Goal: Information Seeking & Learning: Learn about a topic

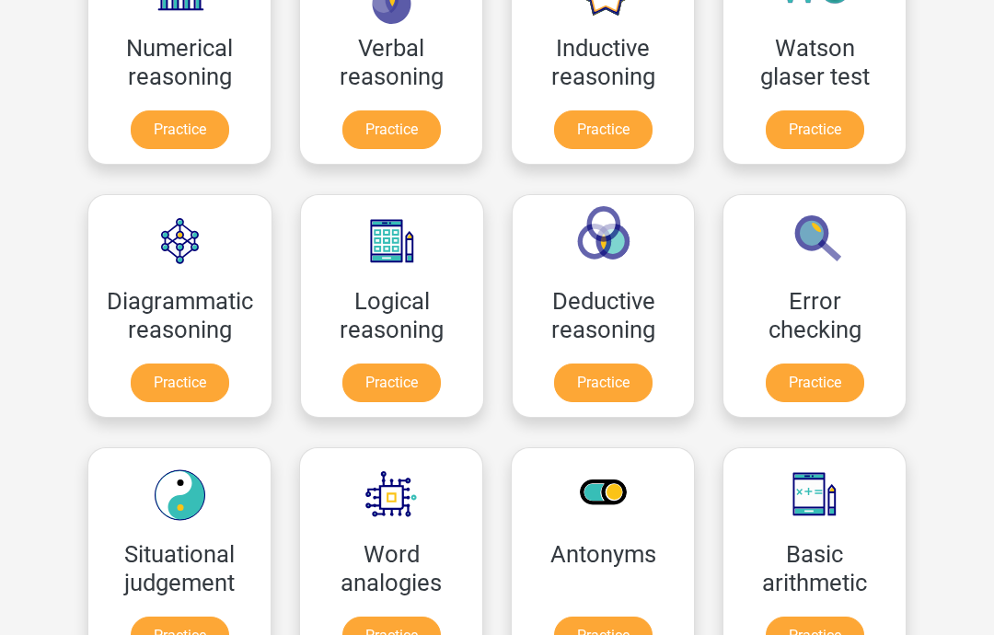
scroll to position [366, 0]
click at [837, 392] on link "Practice" at bounding box center [814, 382] width 98 height 39
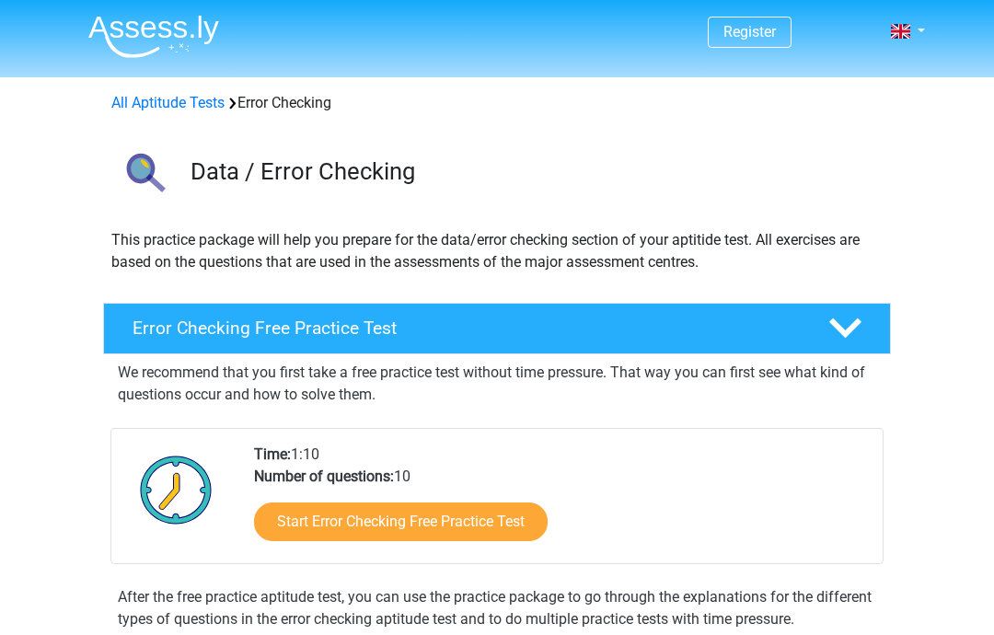
click at [493, 519] on link "Start Error Checking Free Practice Test" at bounding box center [400, 521] width 293 height 39
click at [467, 518] on link "Start Error Checking Free Practice Test" at bounding box center [400, 521] width 293 height 39
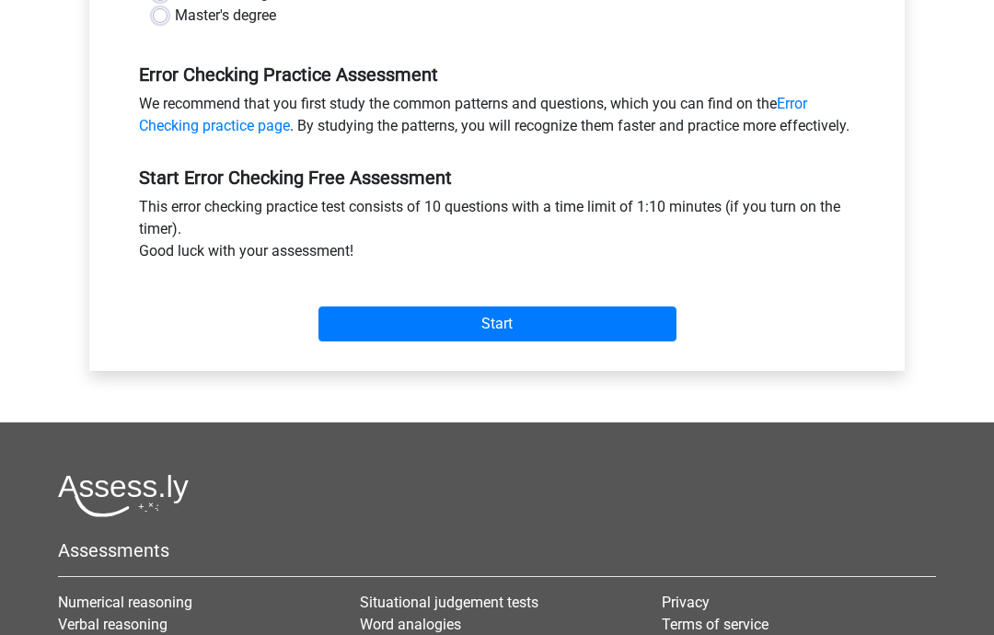
scroll to position [539, 0]
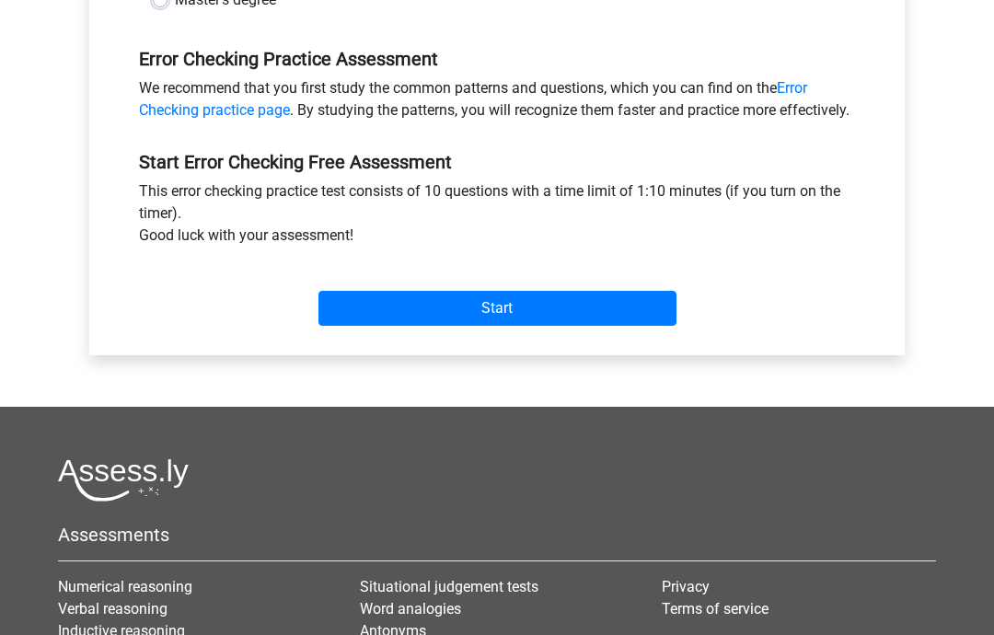
click at [542, 326] on input "Start" at bounding box center [497, 308] width 358 height 35
click at [543, 326] on input "Start" at bounding box center [497, 308] width 358 height 35
click at [546, 322] on input "Start" at bounding box center [497, 308] width 358 height 35
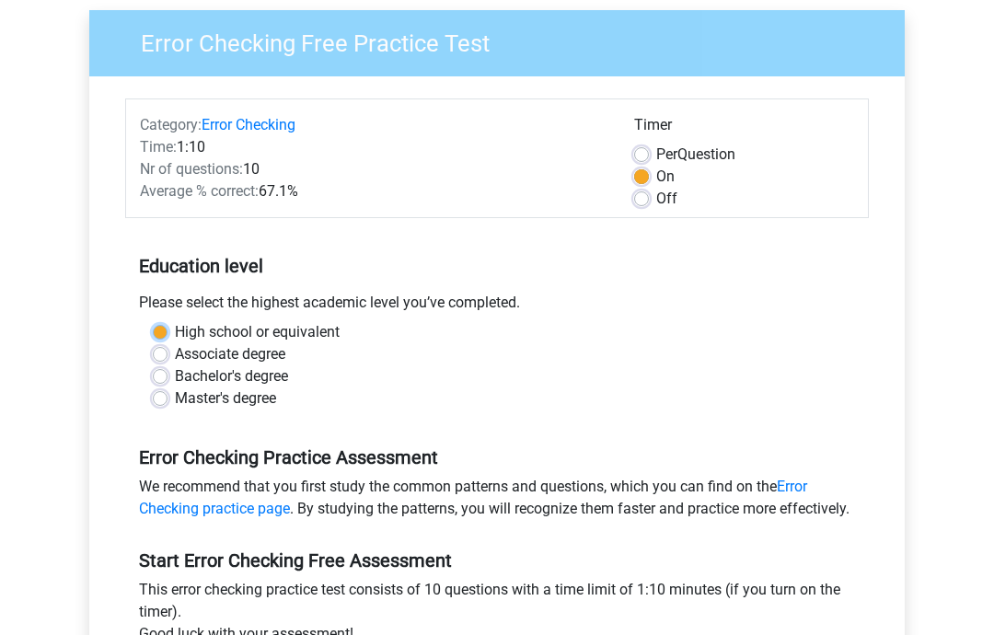
scroll to position [186, 0]
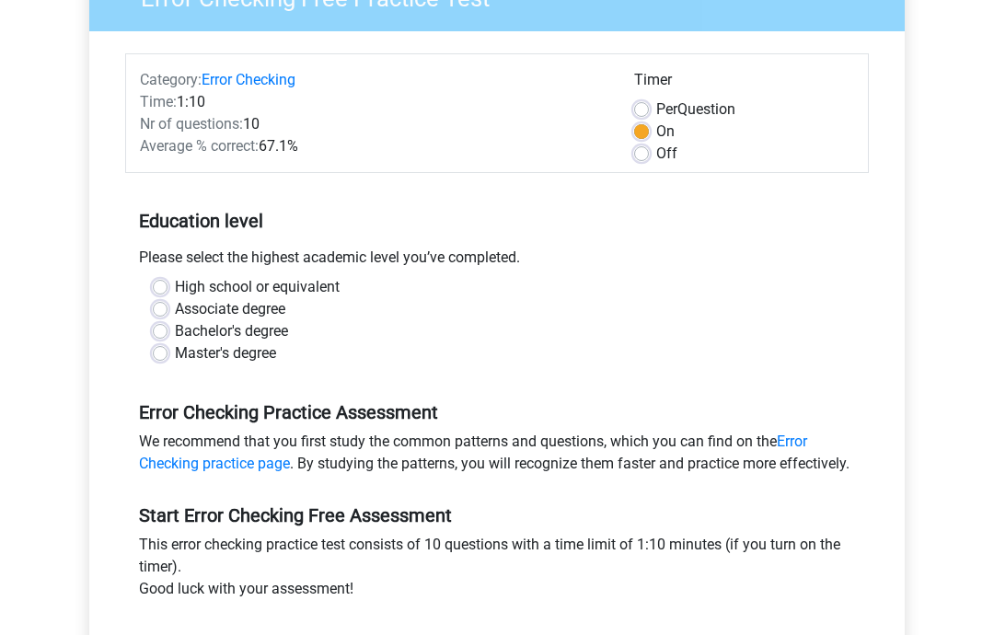
click at [86, 335] on div "Error Checking Free Practice Test Category: Error Checking Time: 1:10 Nr of que…" at bounding box center [497, 348] width 845 height 824
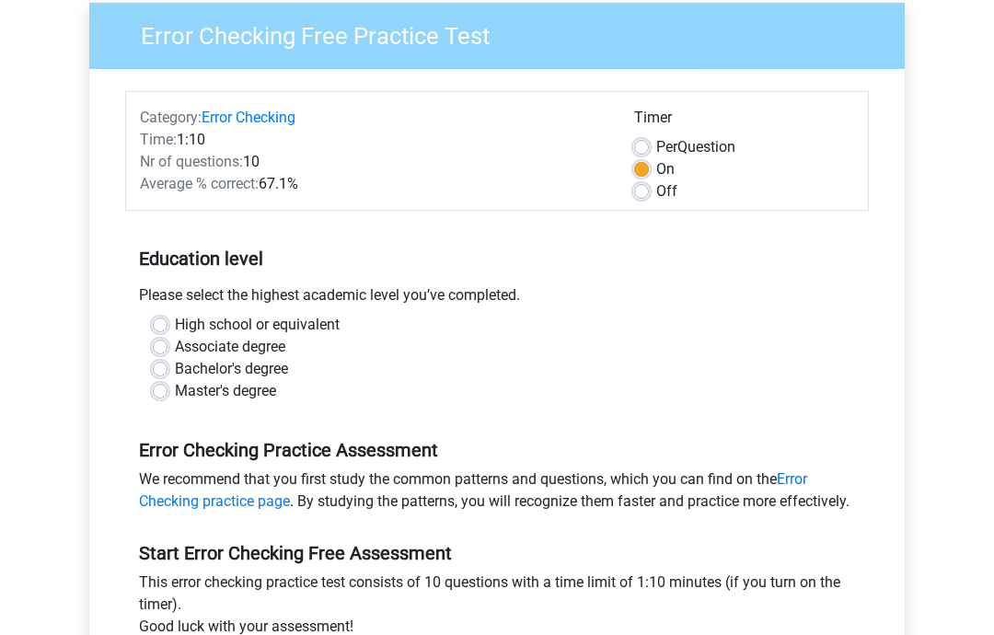
scroll to position [149, 0]
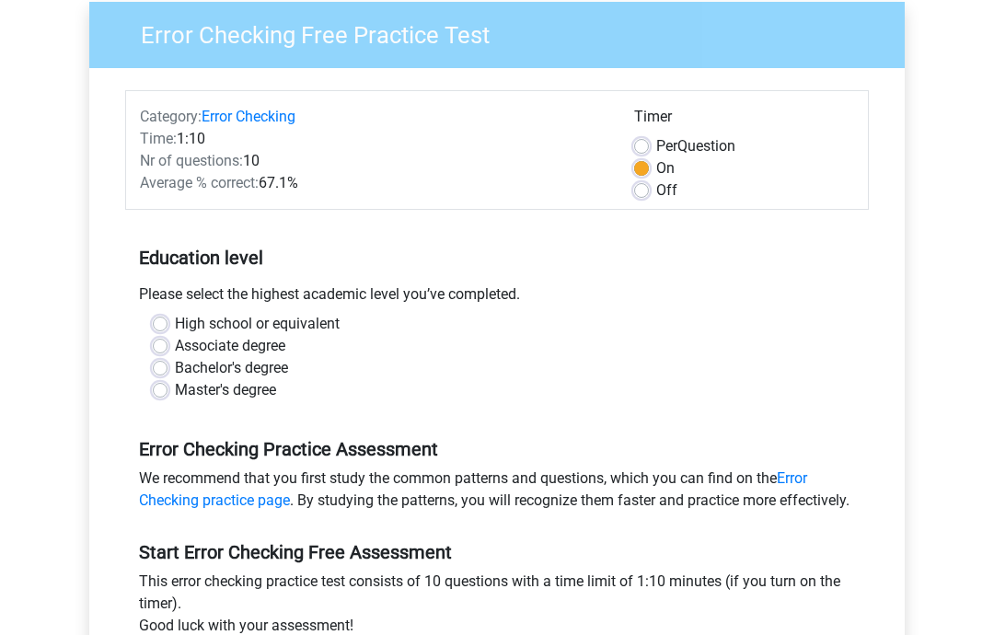
click at [175, 397] on label "Master's degree" at bounding box center [225, 390] width 101 height 22
click at [159, 397] on input "Master's degree" at bounding box center [160, 388] width 15 height 18
radio input "true"
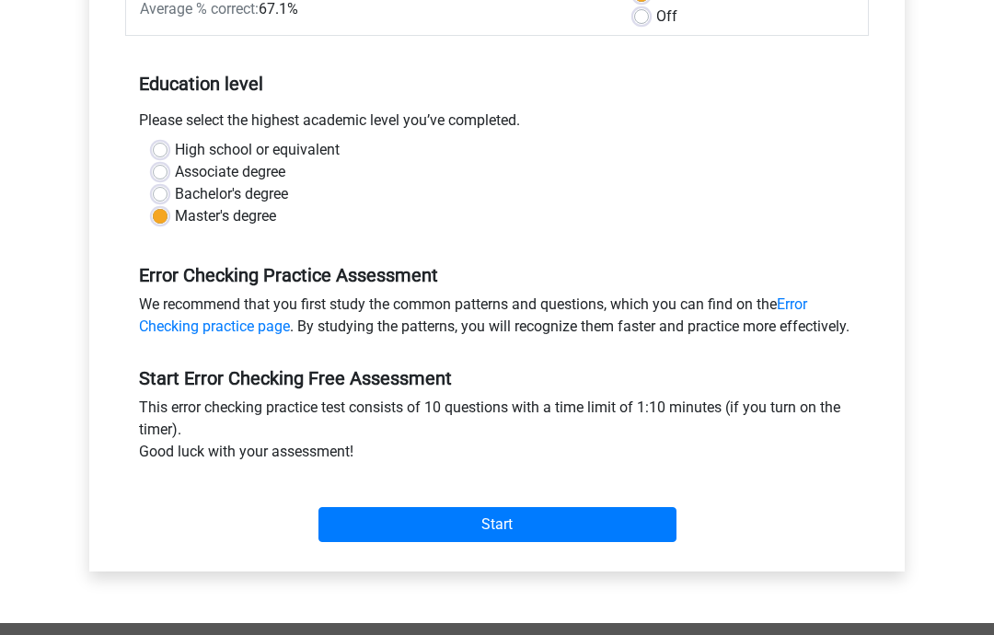
scroll to position [324, 0]
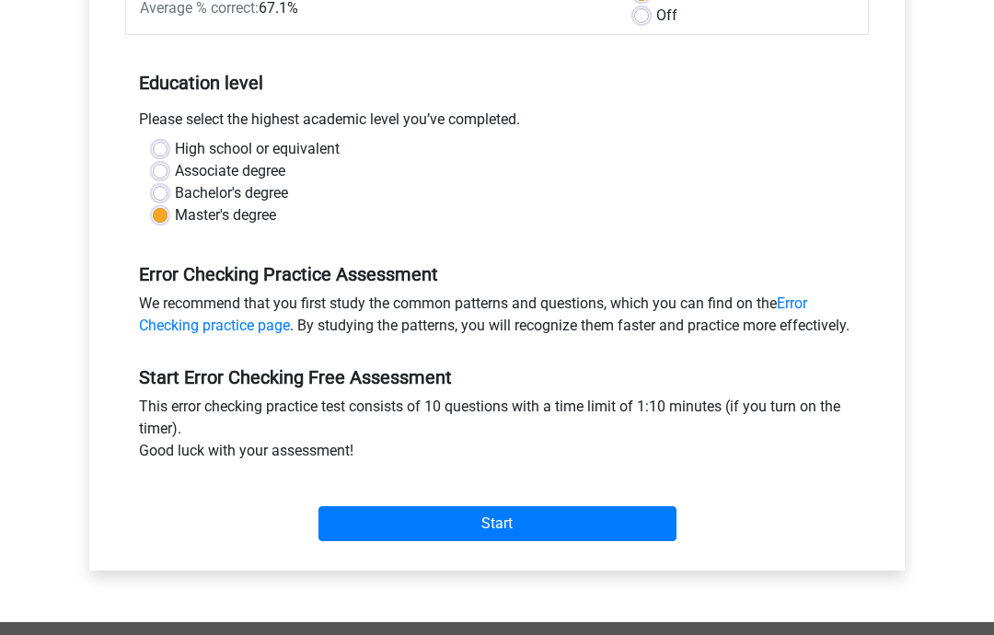
click at [175, 198] on label "Bachelor's degree" at bounding box center [231, 193] width 113 height 22
click at [153, 198] on input "Bachelor's degree" at bounding box center [160, 191] width 15 height 18
radio input "true"
click at [455, 541] on input "Start" at bounding box center [497, 523] width 358 height 35
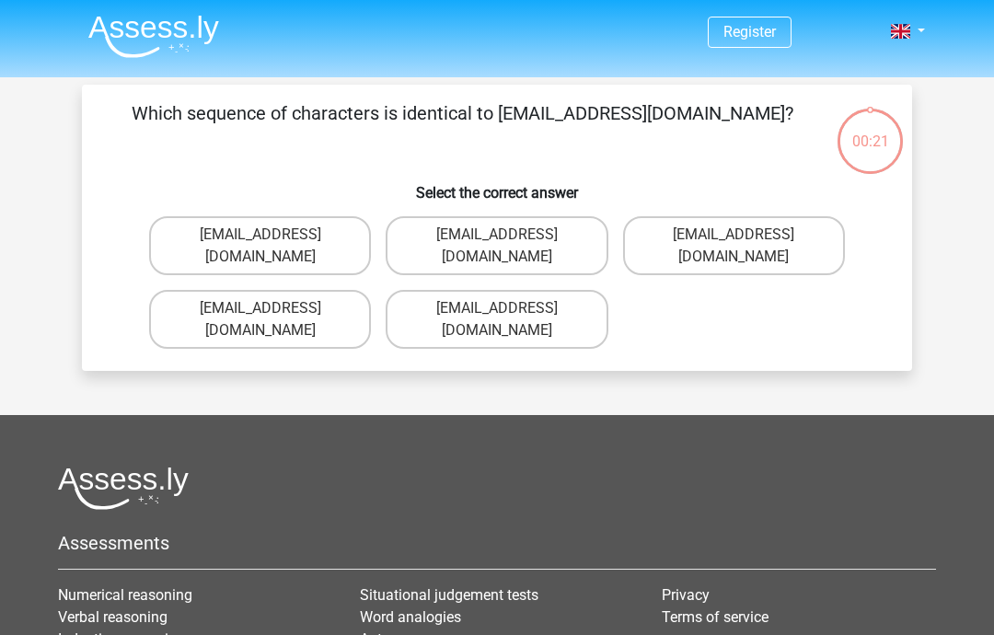
click at [558, 230] on label "Evie_Meade@jointmail.com.uk" at bounding box center [496, 245] width 222 height 59
click at [509, 235] on input "Evie_Meade@jointmail.com.uk" at bounding box center [503, 241] width 12 height 12
radio input "true"
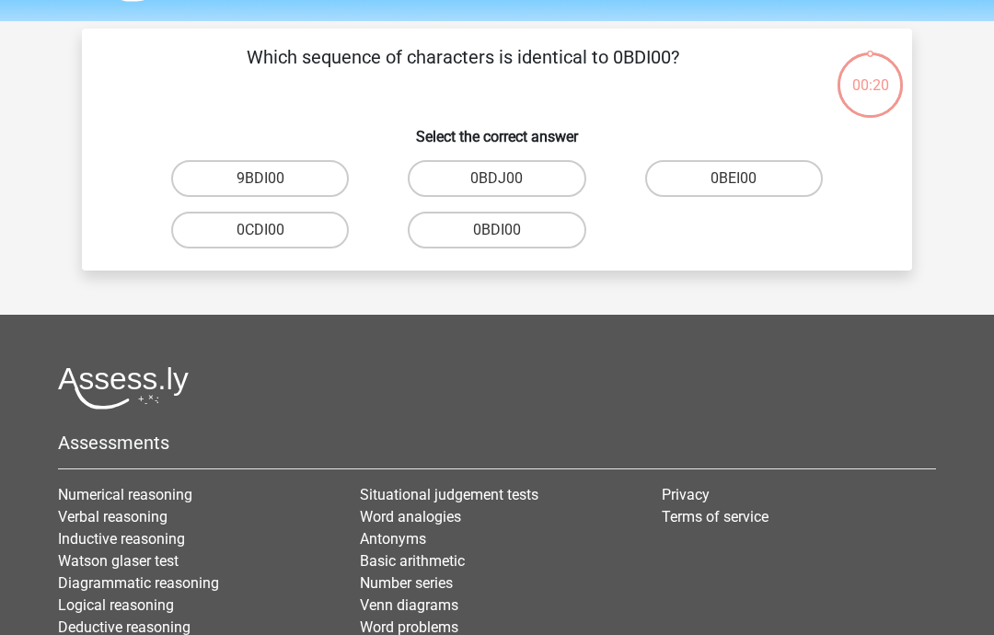
scroll to position [85, 0]
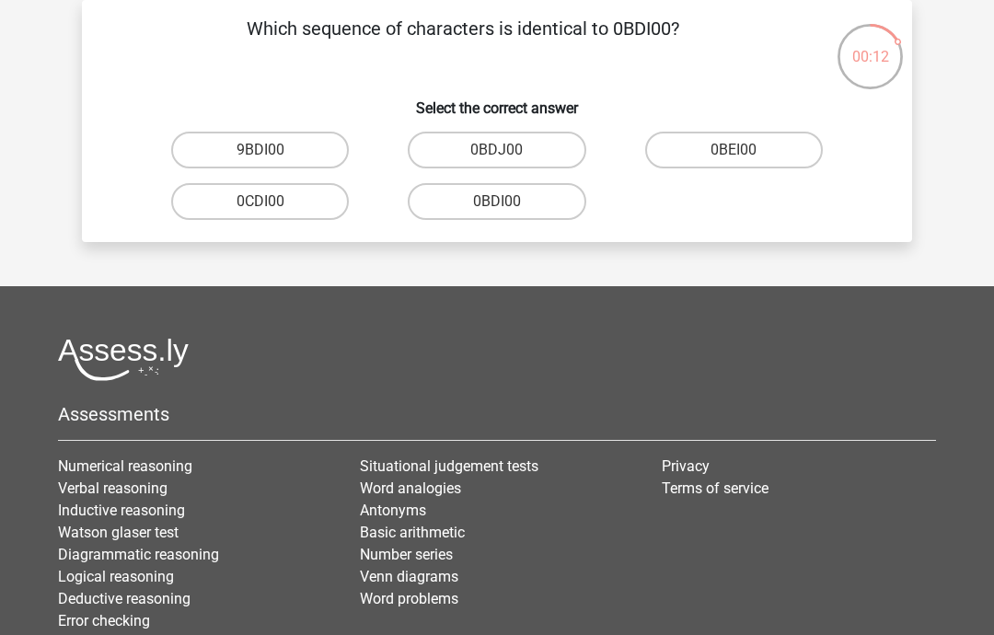
click at [551, 209] on label "0BDI00" at bounding box center [497, 201] width 178 height 37
click at [509, 209] on input "0BDI00" at bounding box center [503, 207] width 12 height 12
radio input "true"
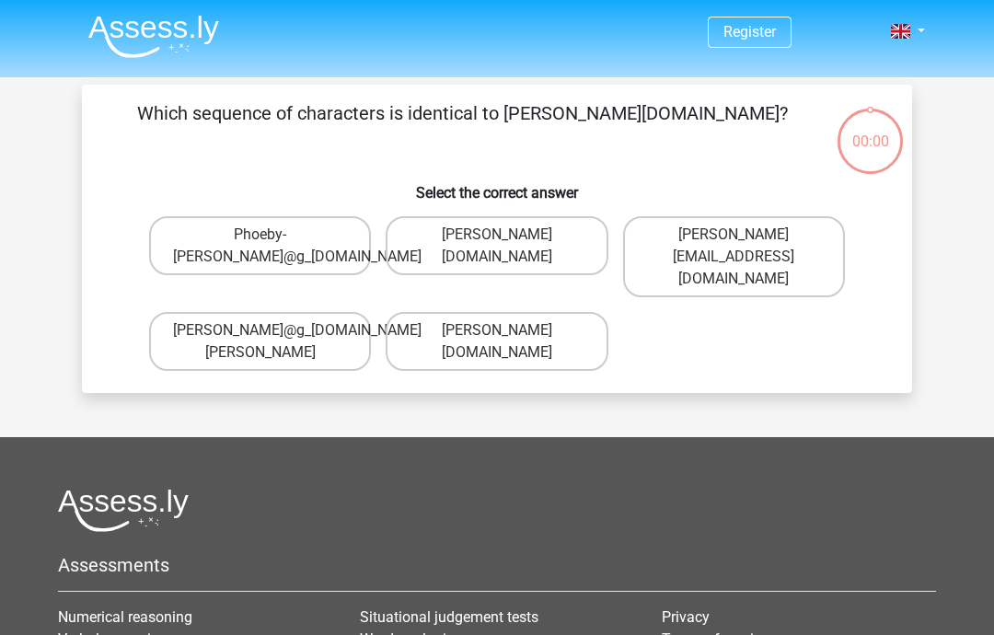
scroll to position [85, 0]
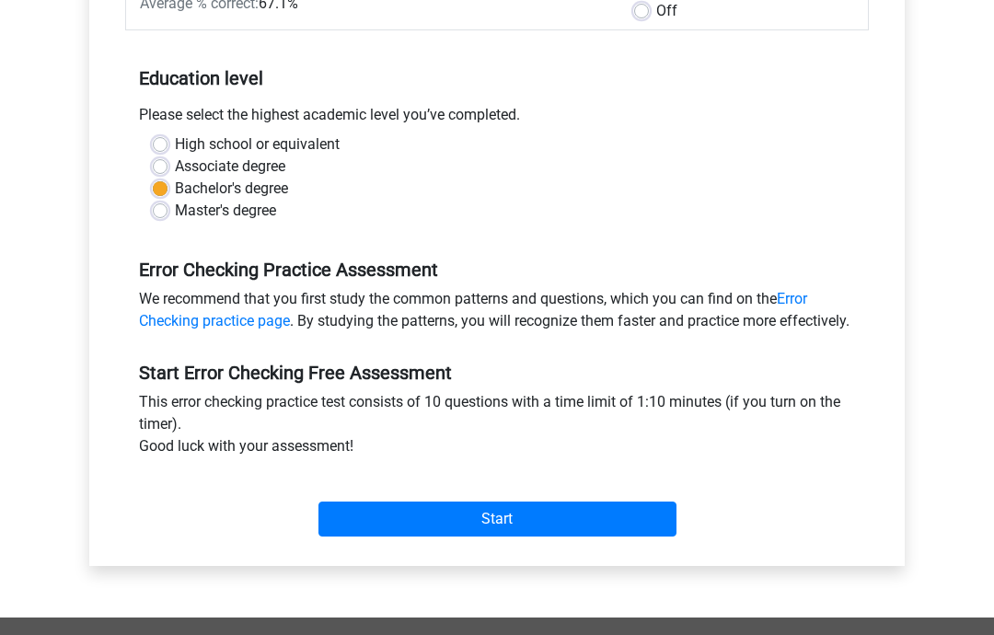
scroll to position [329, 0]
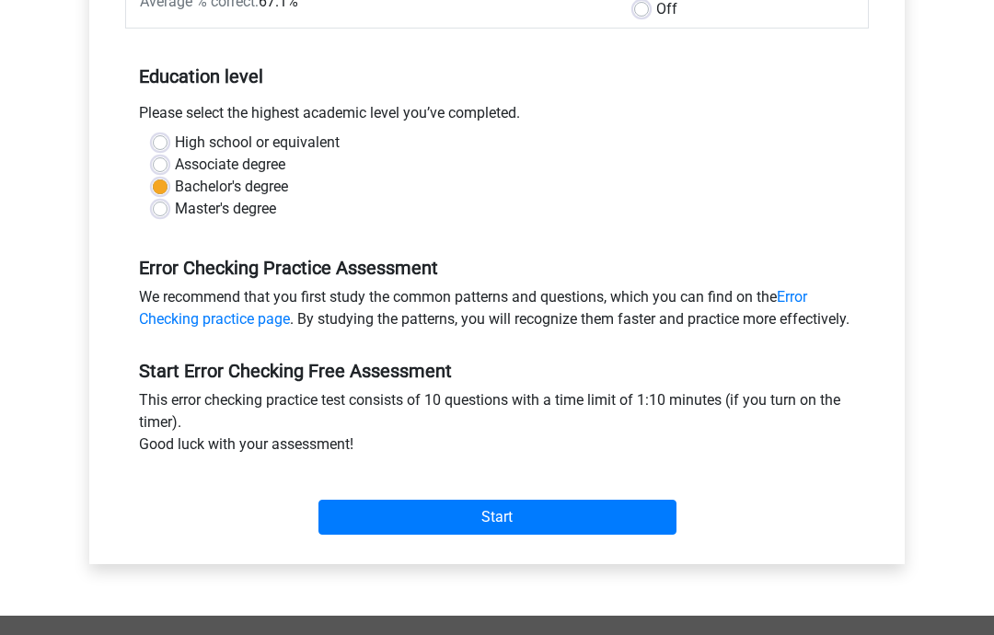
click at [465, 535] on input "Start" at bounding box center [497, 517] width 358 height 35
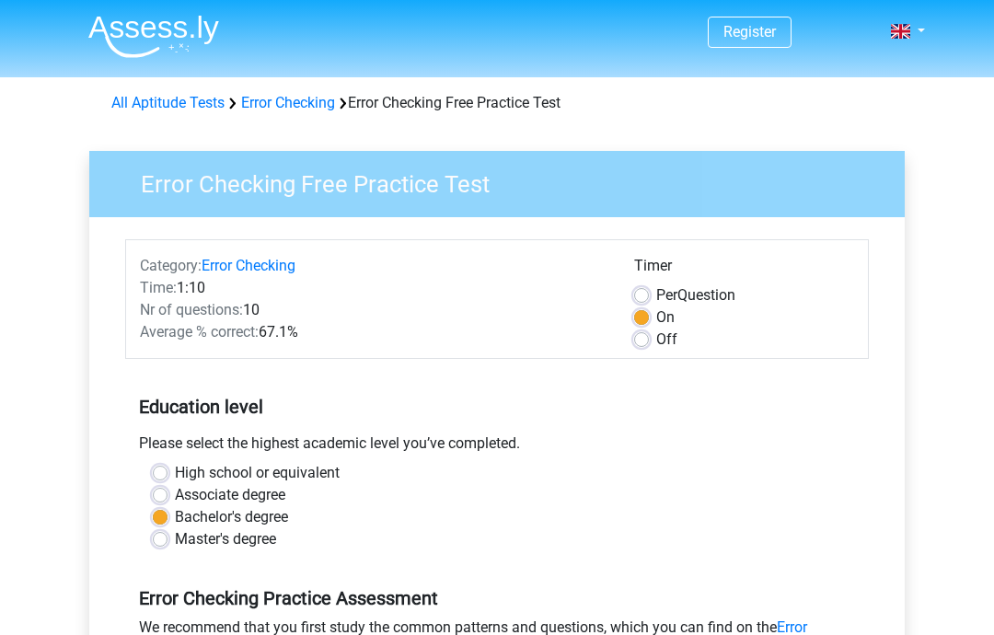
scroll to position [404, 0]
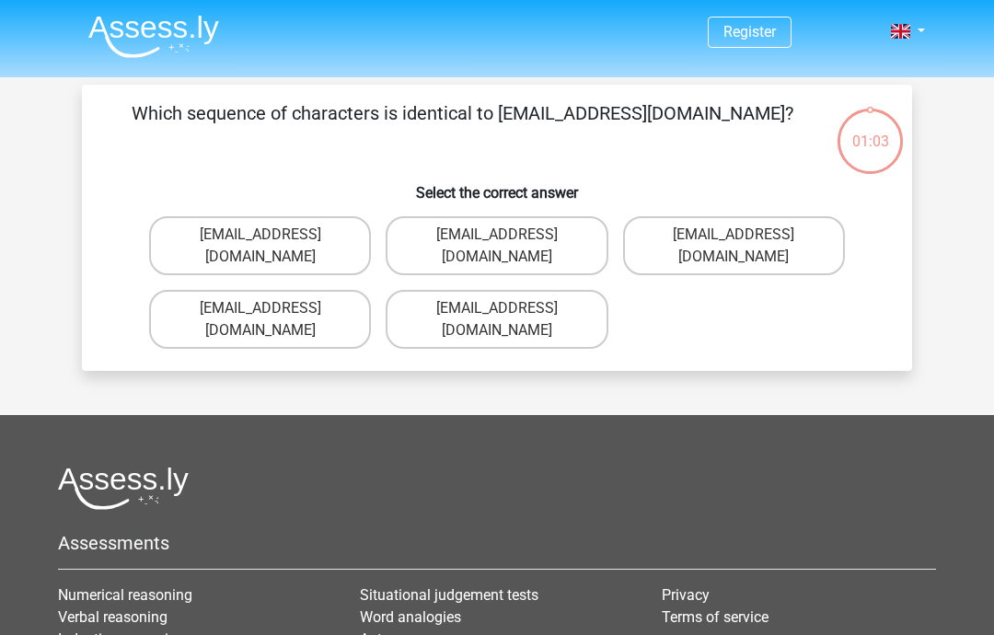
click at [558, 223] on label "[EMAIL_ADDRESS][DOMAIN_NAME]" at bounding box center [496, 245] width 222 height 59
click at [509, 235] on input "[EMAIL_ADDRESS][DOMAIN_NAME]" at bounding box center [503, 241] width 12 height 12
radio input "true"
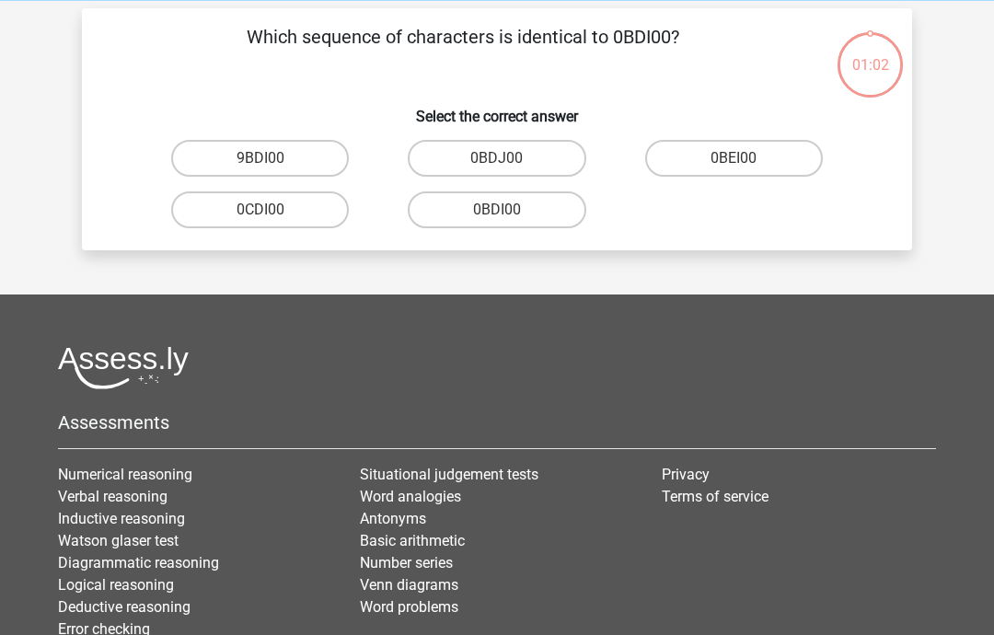
scroll to position [85, 0]
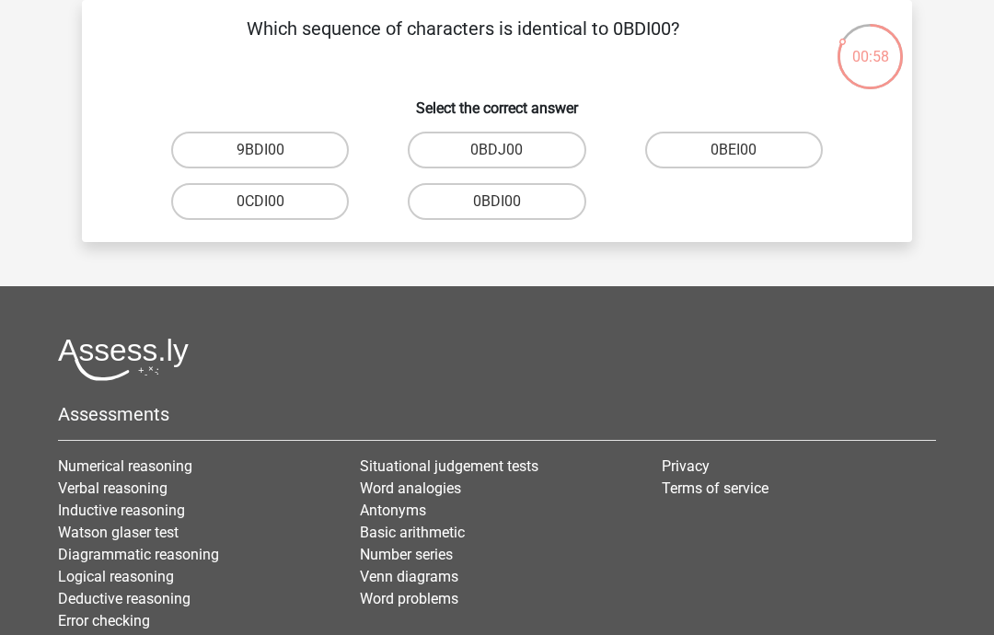
click at [551, 194] on label "0BDI00" at bounding box center [497, 201] width 178 height 37
click at [509, 201] on input "0BDI00" at bounding box center [503, 207] width 12 height 12
radio input "true"
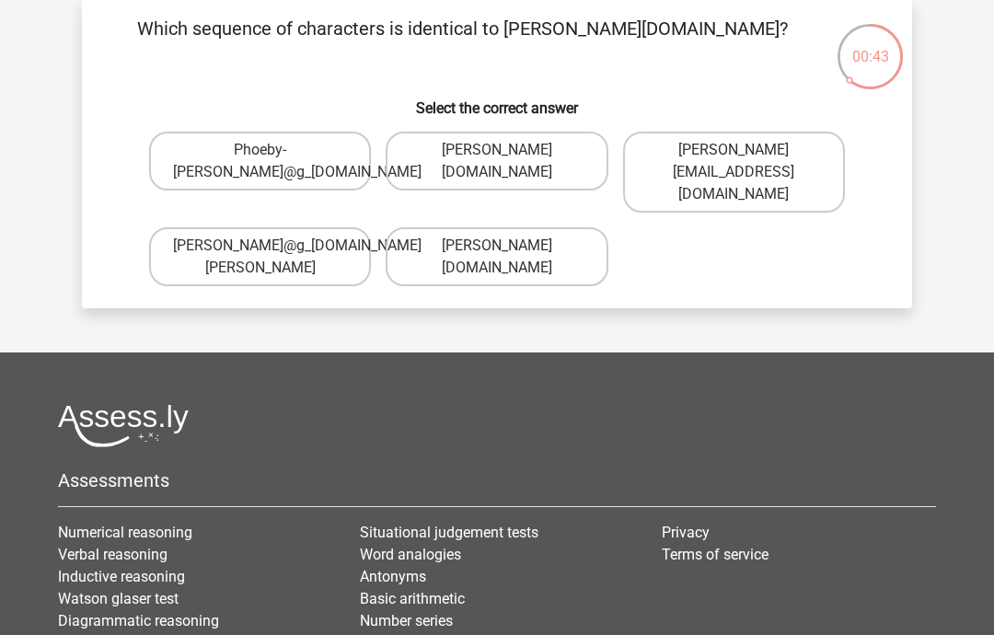
click at [539, 168] on label "Phoebe-Patterson@g_mail.gr" at bounding box center [496, 161] width 222 height 59
click at [509, 162] on input "Phoebe-Patterson@g_mail.gr" at bounding box center [503, 156] width 12 height 12
radio input "true"
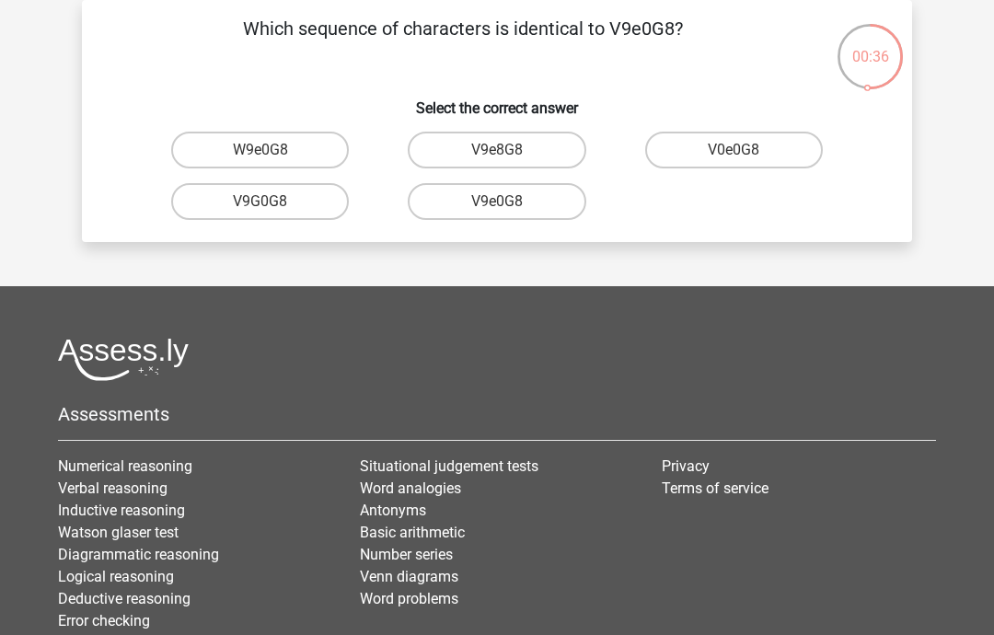
click at [206, 145] on label "W9e0G8" at bounding box center [260, 150] width 178 height 37
click at [260, 150] on input "W9e0G8" at bounding box center [266, 156] width 12 height 12
radio input "true"
click at [545, 143] on label "91051S" at bounding box center [497, 150] width 178 height 37
click at [509, 150] on input "91051S" at bounding box center [503, 156] width 12 height 12
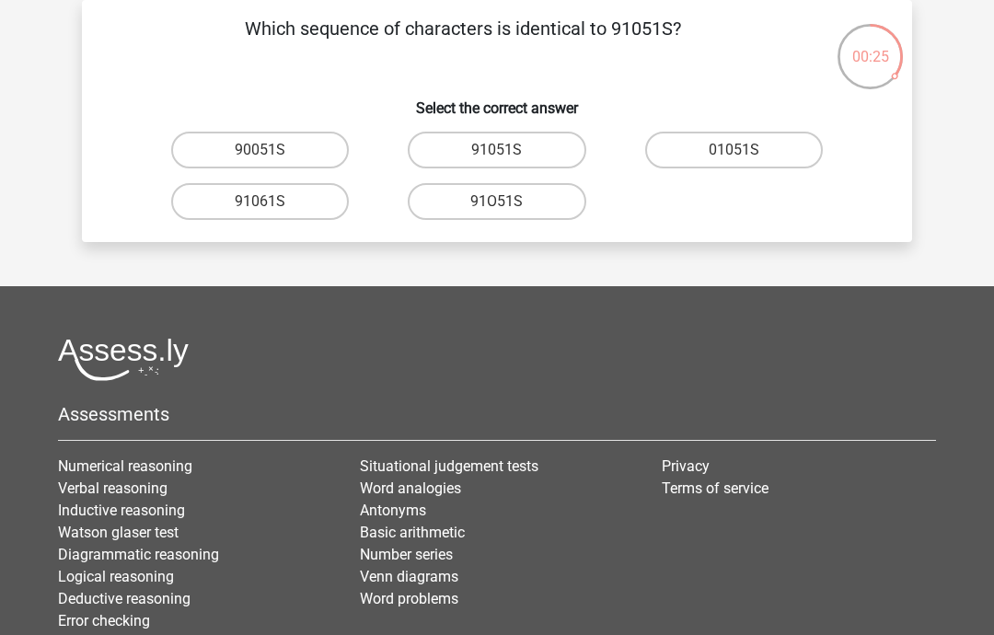
radio input "true"
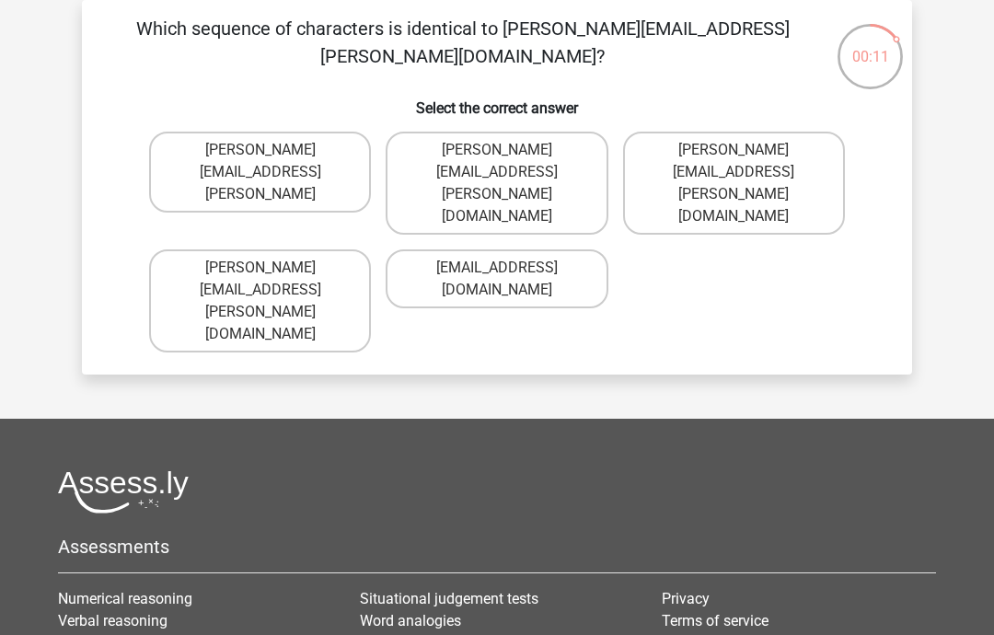
click at [183, 249] on label "Connor.Paterson@mailme.com" at bounding box center [260, 300] width 222 height 103
click at [260, 268] on input "Connor.Paterson@mailme.com" at bounding box center [266, 274] width 12 height 12
radio input "true"
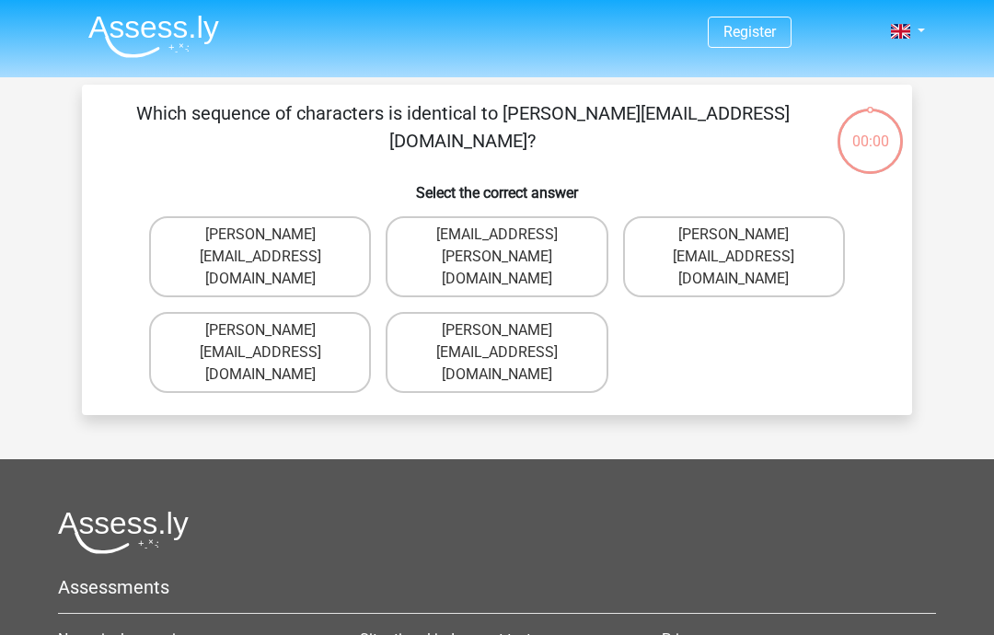
scroll to position [85, 0]
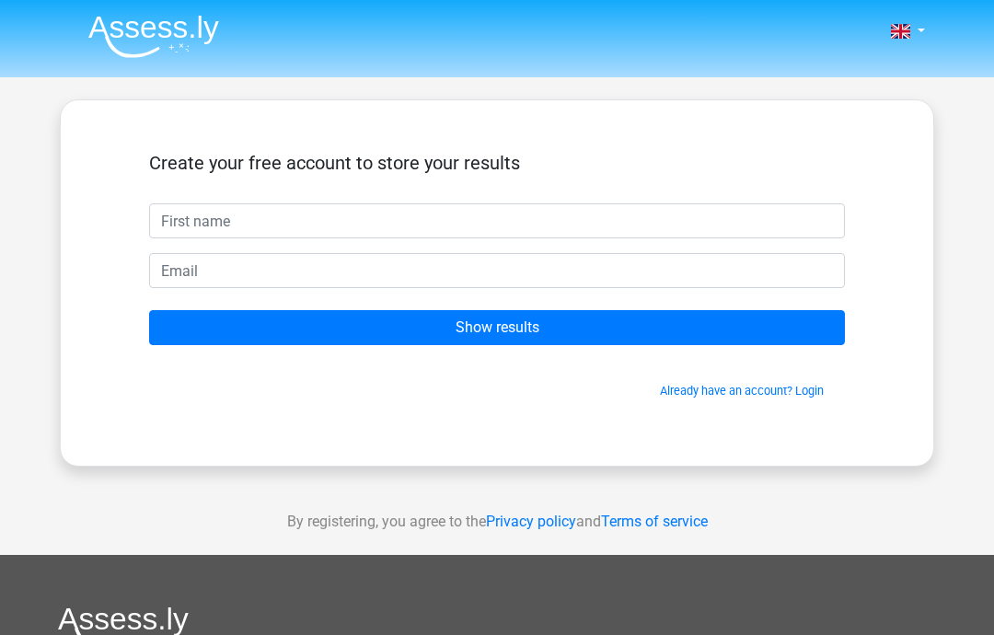
scroll to position [85, 0]
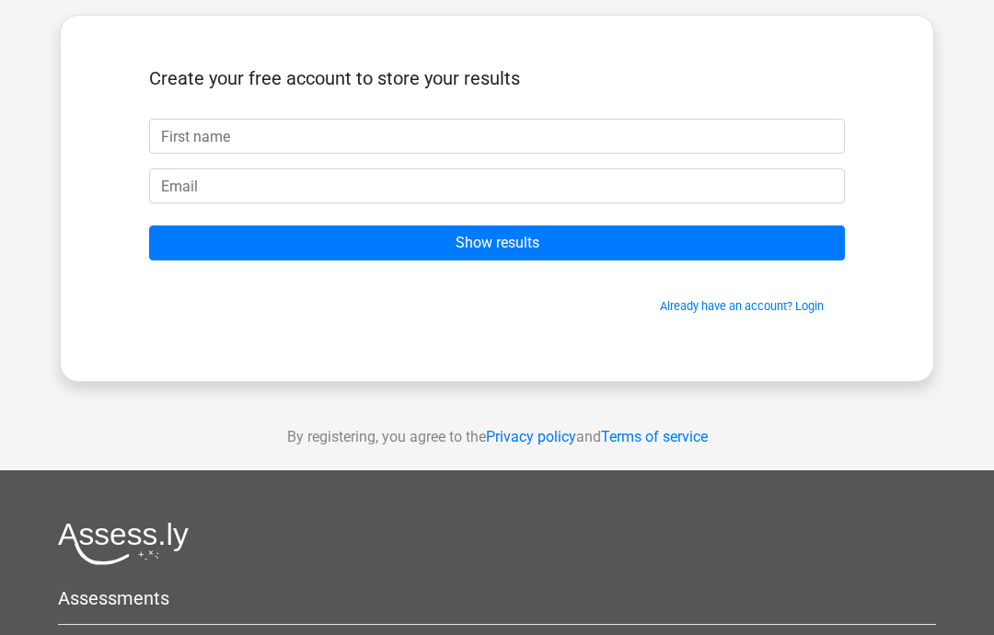
click at [673, 236] on input "Show results" at bounding box center [497, 242] width 696 height 35
click at [30, 0] on html "Nederlands English" at bounding box center [497, 435] width 994 height 1041
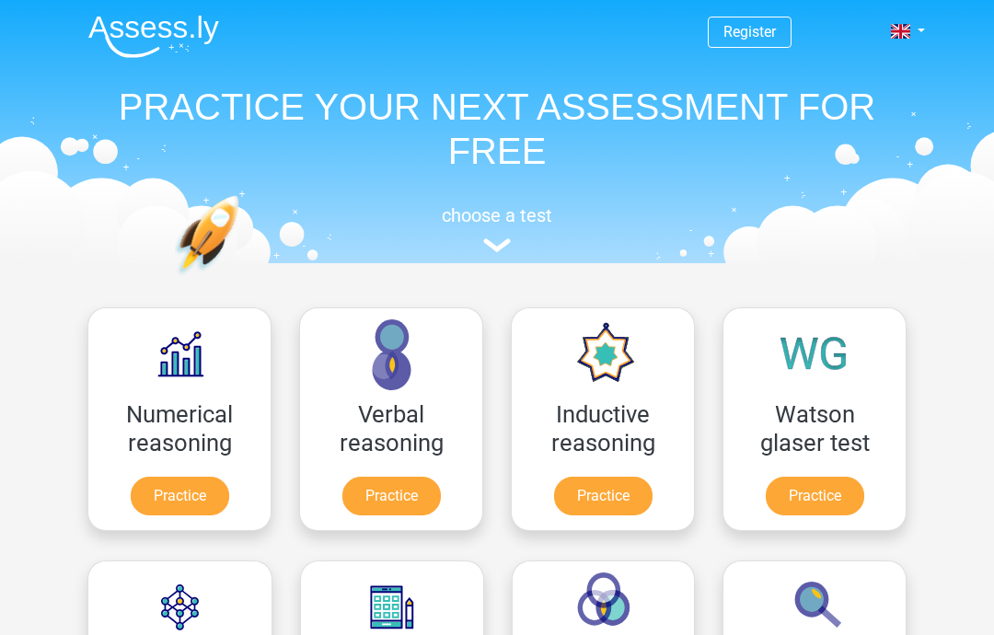
scroll to position [440, 0]
